Goal: Task Accomplishment & Management: Manage account settings

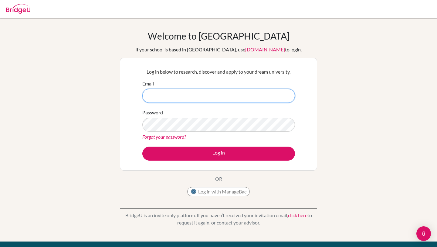
click at [213, 96] on input "Email" at bounding box center [218, 96] width 153 height 14
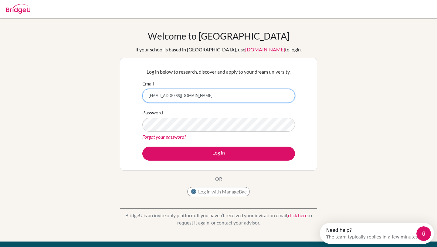
type input "25marco.carlton@sisschools.org"
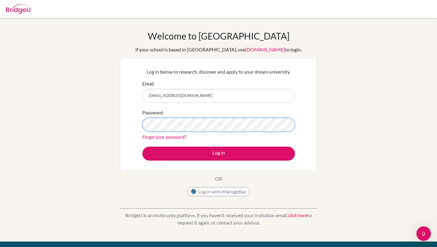
click at [142, 146] on button "Log in" at bounding box center [218, 153] width 153 height 14
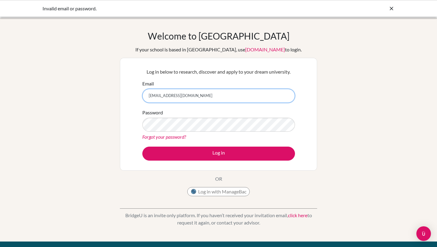
click at [152, 98] on input "25marco.carlton@sisschools.org" at bounding box center [218, 96] width 153 height 14
click at [153, 98] on input "25marco.carlton@sisschools.org" at bounding box center [218, 96] width 153 height 14
click at [153, 97] on input "25marco.carlton@sisschools.org" at bounding box center [218, 96] width 153 height 14
type input "26marco.carlton@sisschools.org"
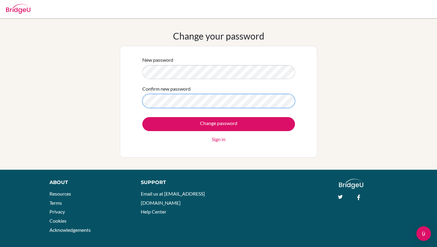
click at [142, 117] on input "Change password" at bounding box center [218, 124] width 153 height 14
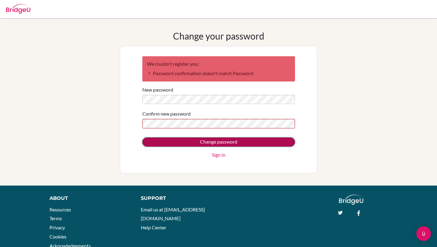
click at [185, 144] on input "Change password" at bounding box center [218, 141] width 153 height 9
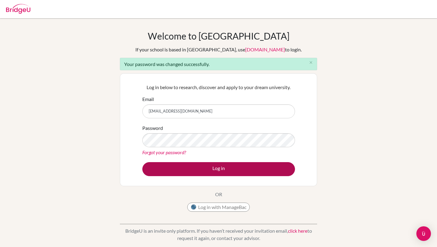
type input "[EMAIL_ADDRESS][DOMAIN_NAME]"
click at [209, 167] on button "Log in" at bounding box center [218, 169] width 153 height 14
